Goal: Information Seeking & Learning: Check status

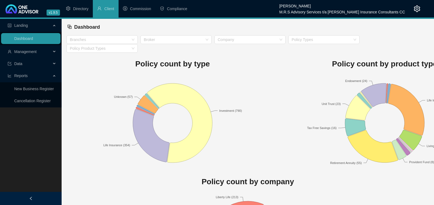
click at [31, 65] on span "Data" at bounding box center [30, 63] width 44 height 11
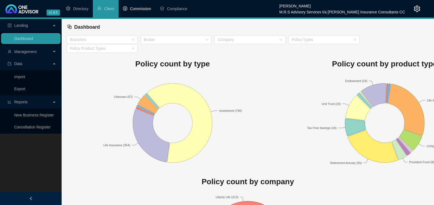
click at [148, 9] on span "Commission" at bounding box center [140, 9] width 21 height 4
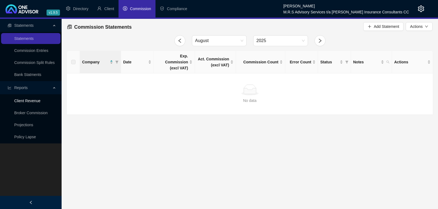
click at [37, 99] on link "Client Revenue" at bounding box center [27, 101] width 26 height 4
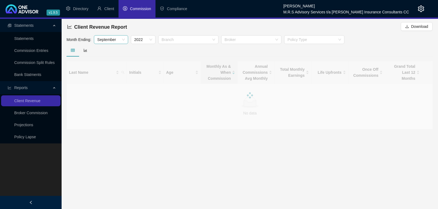
click at [124, 38] on span "September" at bounding box center [111, 40] width 28 height 8
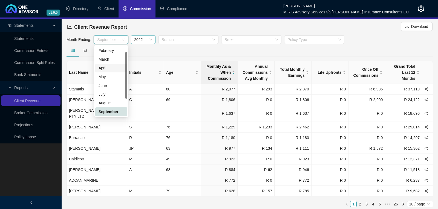
click at [151, 40] on span "2022" at bounding box center [143, 40] width 18 height 8
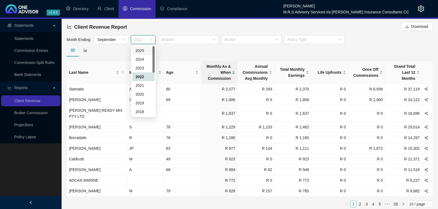
click at [143, 51] on div "2025" at bounding box center [144, 51] width 16 height 6
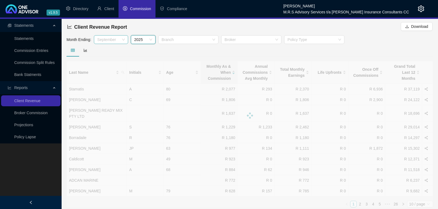
click at [125, 41] on span "September" at bounding box center [111, 40] width 28 height 8
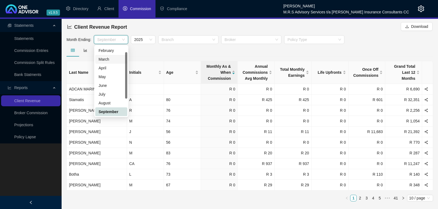
click at [110, 59] on div "March" at bounding box center [111, 59] width 25 height 6
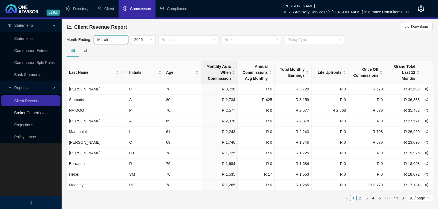
click at [35, 111] on link "Broker Commission" at bounding box center [30, 113] width 33 height 4
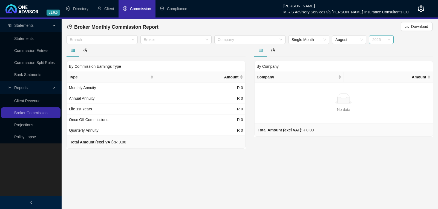
click at [384, 41] on span "2025" at bounding box center [381, 40] width 18 height 8
click at [383, 51] on div "2025" at bounding box center [382, 51] width 16 height 6
click at [392, 41] on div "2025" at bounding box center [381, 39] width 25 height 9
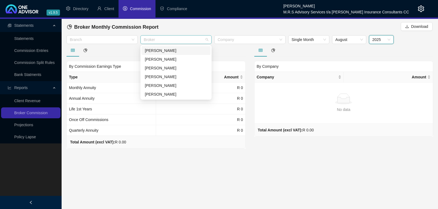
click at [149, 41] on div at bounding box center [173, 40] width 63 height 4
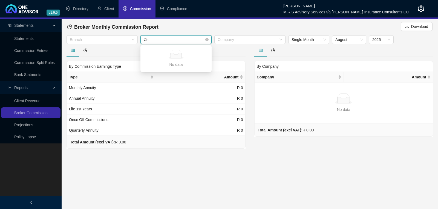
type input "C"
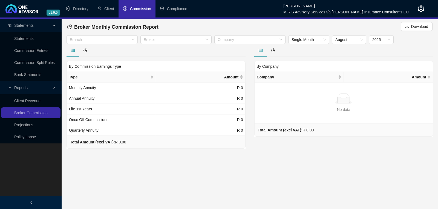
click at [355, 174] on main "Statements Statements Commission Entries Commission Split Rules Bank Statments …" at bounding box center [219, 114] width 438 height 191
click at [104, 9] on li "Client" at bounding box center [106, 9] width 26 height 18
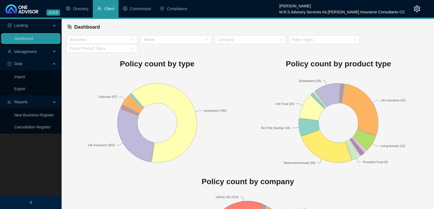
click at [112, 12] on li "Client" at bounding box center [106, 9] width 26 height 18
click at [139, 9] on span "Commission" at bounding box center [140, 9] width 21 height 4
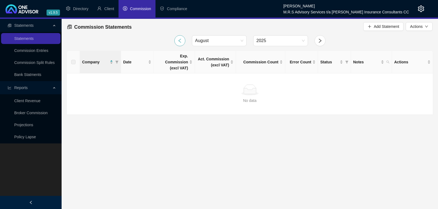
click at [182, 41] on icon "left" at bounding box center [179, 40] width 5 height 5
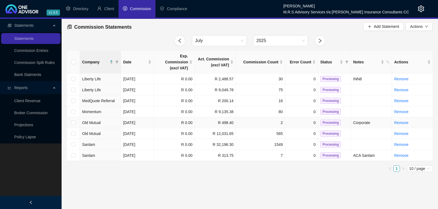
drag, startPoint x: 94, startPoint y: 117, endPoint x: 96, endPoint y: 116, distance: 3.1
click at [94, 121] on span "Old Mutual" at bounding box center [91, 123] width 19 height 4
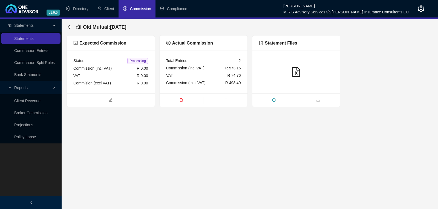
click at [142, 67] on span "R 0.00" at bounding box center [142, 68] width 11 height 4
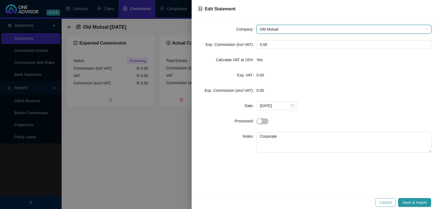
click at [391, 200] on span "Cancel" at bounding box center [386, 203] width 12 height 6
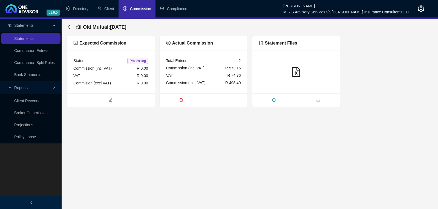
click at [219, 165] on main "Statements Statements Commission Entries Commission Split Rules Bank Statments …" at bounding box center [219, 114] width 438 height 191
